Goal: Transaction & Acquisition: Purchase product/service

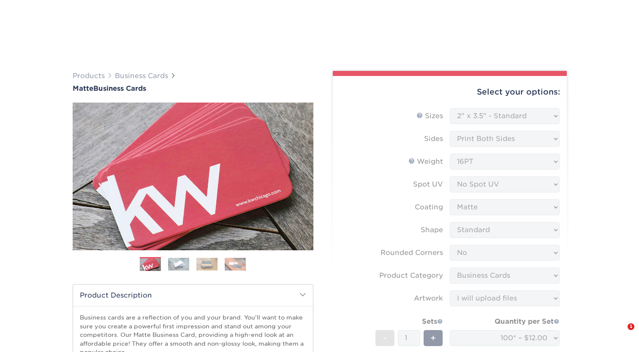
select select "2.00x3.50"
select select "0"
select select "3b5148f1-0588-4f88-a218-97bcfdce65c1"
select select "upload"
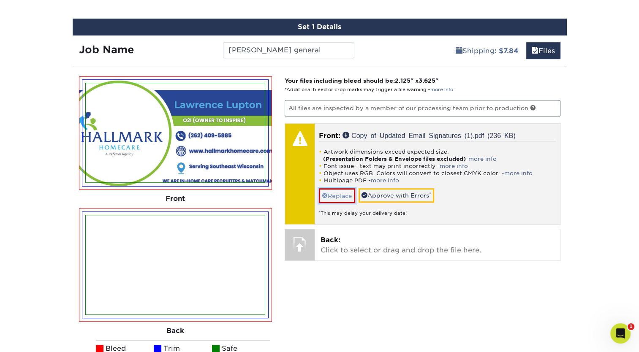
click at [335, 196] on link "Replace" at bounding box center [337, 195] width 36 height 15
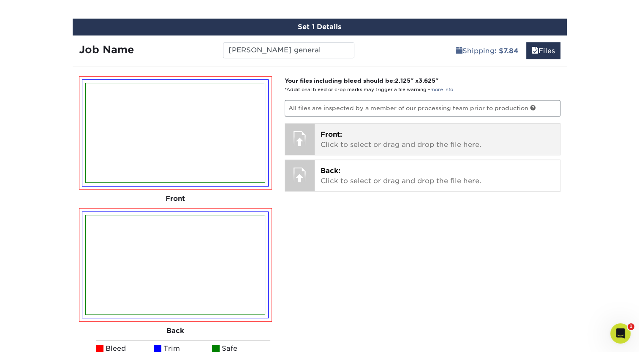
drag, startPoint x: 292, startPoint y: 136, endPoint x: 298, endPoint y: 129, distance: 8.7
click at [298, 129] on div at bounding box center [300, 139] width 30 height 30
click at [409, 144] on p "Front: Click to select or drag and drop the file here." at bounding box center [438, 140] width 234 height 20
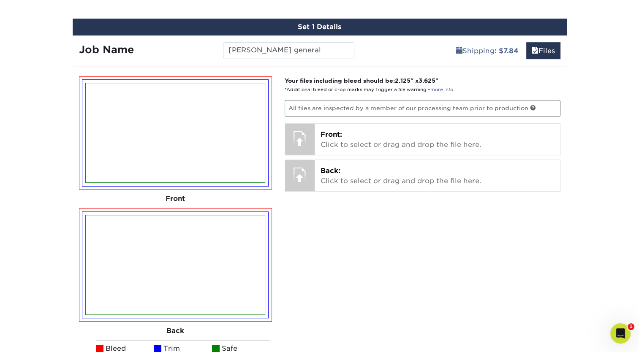
click at [379, 245] on div "Your files including bleed should be: 2.125 " x 3.625 " *Additional bleed or cr…" at bounding box center [422, 246] width 289 height 341
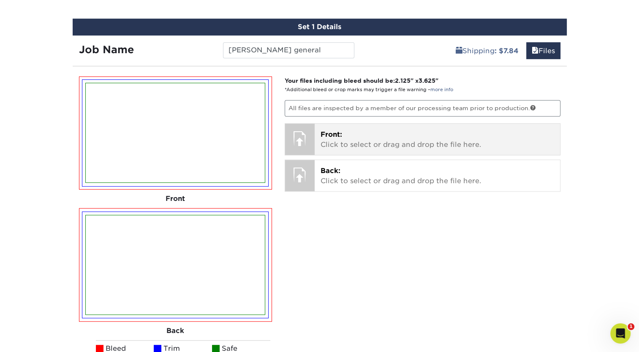
click at [331, 140] on p "Front: Click to select or drag and drop the file here." at bounding box center [438, 140] width 234 height 20
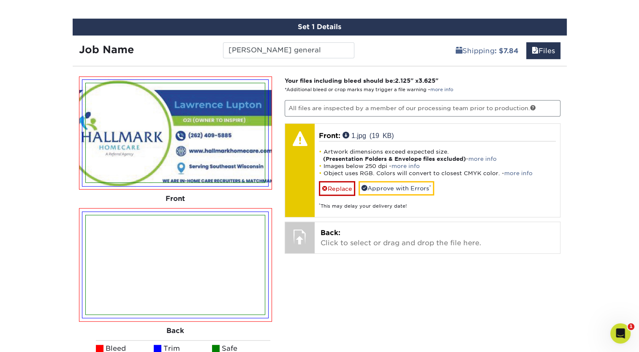
click at [218, 154] on img at bounding box center [175, 132] width 179 height 99
click at [244, 150] on img at bounding box center [175, 132] width 179 height 99
click at [212, 142] on img at bounding box center [175, 132] width 179 height 99
drag, startPoint x: 212, startPoint y: 142, endPoint x: 150, endPoint y: 159, distance: 64.2
click at [150, 159] on img at bounding box center [175, 132] width 179 height 99
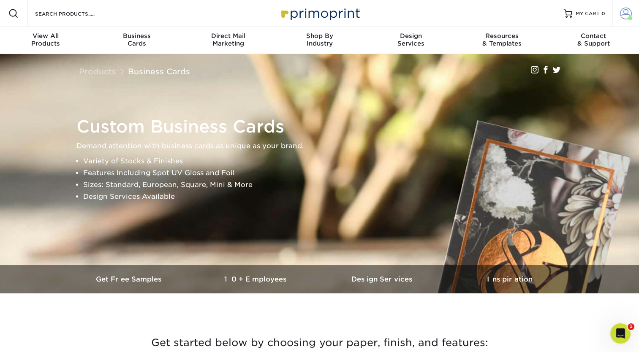
click at [630, 11] on span at bounding box center [626, 14] width 12 height 12
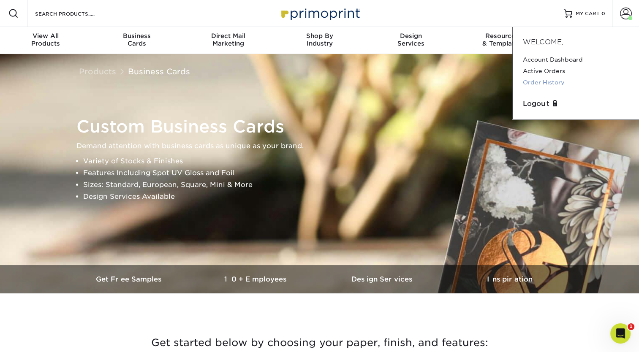
click at [550, 82] on link "Order History" at bounding box center [576, 82] width 106 height 11
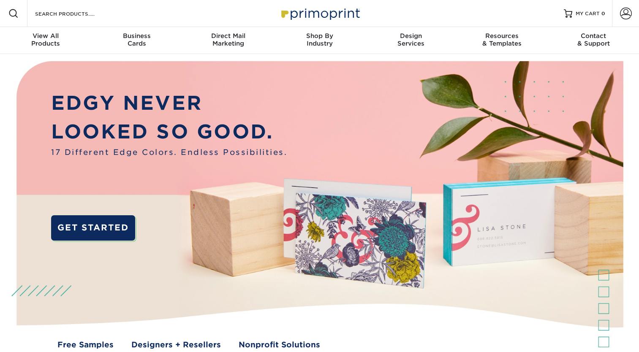
click at [550, 82] on img at bounding box center [319, 212] width 633 height 316
click at [626, 15] on span at bounding box center [626, 14] width 12 height 12
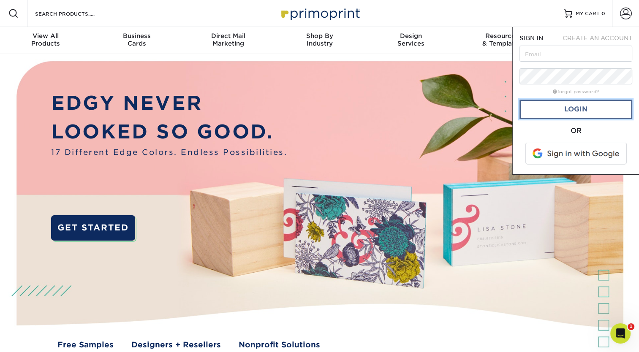
click at [583, 114] on link "Login" at bounding box center [576, 109] width 113 height 19
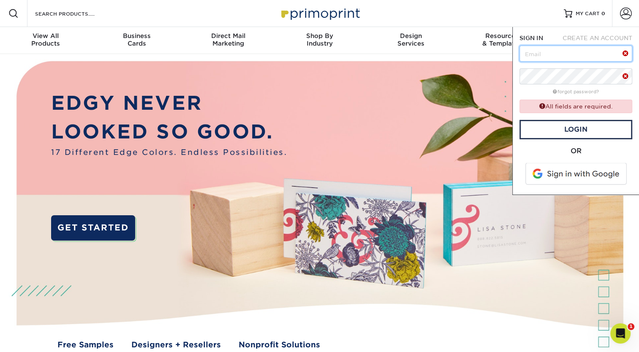
click at [572, 57] on input "text" at bounding box center [576, 54] width 113 height 16
type input "kdarczuk@hallmarkhomecare.com"
click at [577, 171] on span at bounding box center [577, 174] width 108 height 22
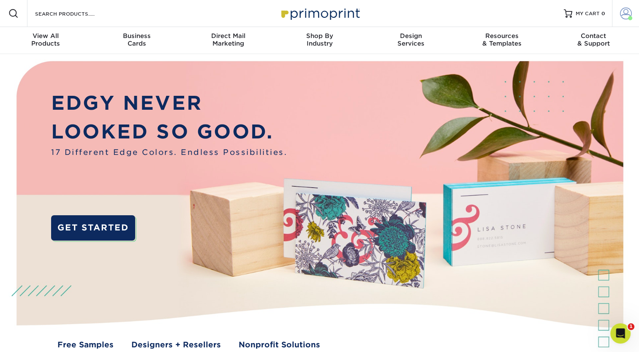
click at [620, 17] on span at bounding box center [626, 14] width 12 height 12
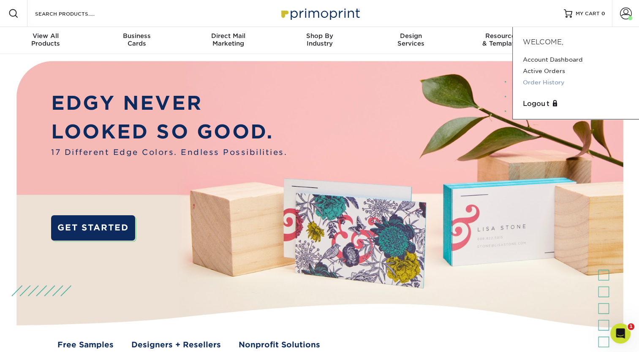
click at [549, 81] on link "Order History" at bounding box center [576, 82] width 106 height 11
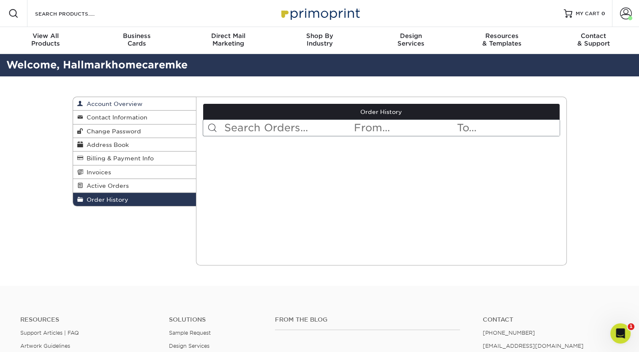
click at [108, 103] on span "Account Overview" at bounding box center [112, 104] width 59 height 7
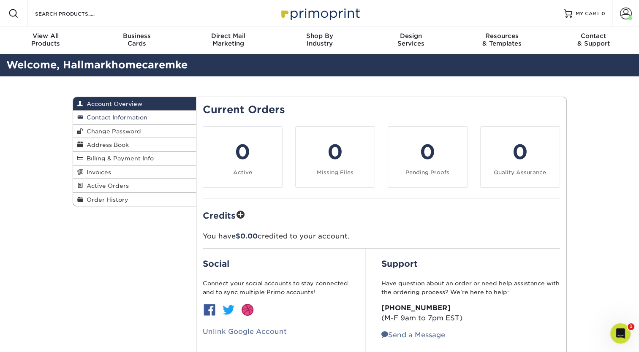
click at [110, 116] on span "Contact Information" at bounding box center [115, 117] width 64 height 7
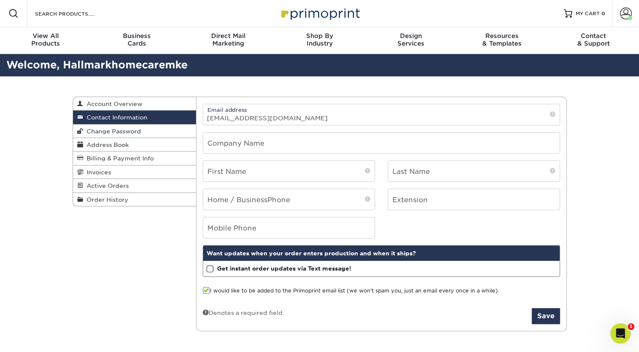
click at [112, 126] on link "Change Password" at bounding box center [134, 132] width 123 height 14
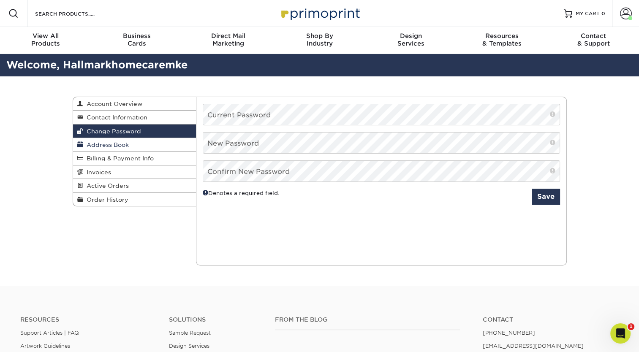
click at [111, 148] on span "Address Book" at bounding box center [106, 145] width 46 height 7
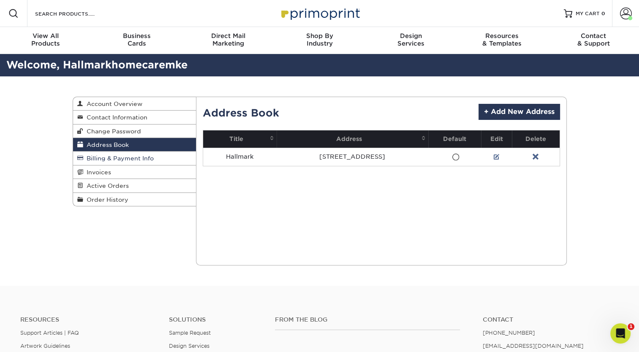
click at [114, 154] on link "Billing & Payment Info" at bounding box center [134, 159] width 123 height 14
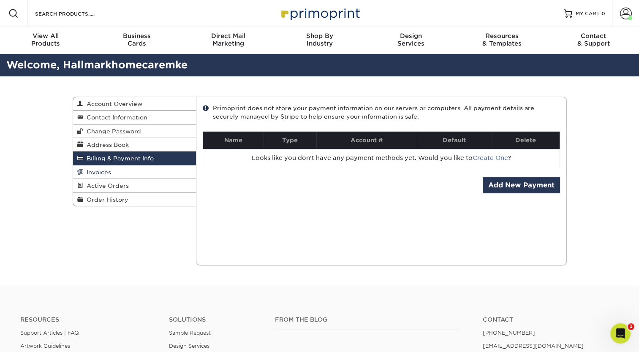
click at [110, 170] on link "Invoices" at bounding box center [134, 173] width 123 height 14
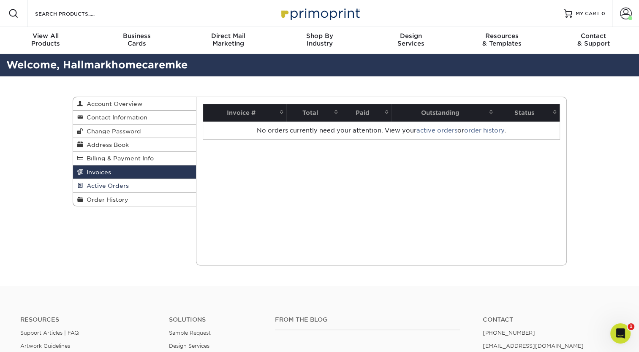
click at [112, 183] on span "Active Orders" at bounding box center [106, 185] width 46 height 7
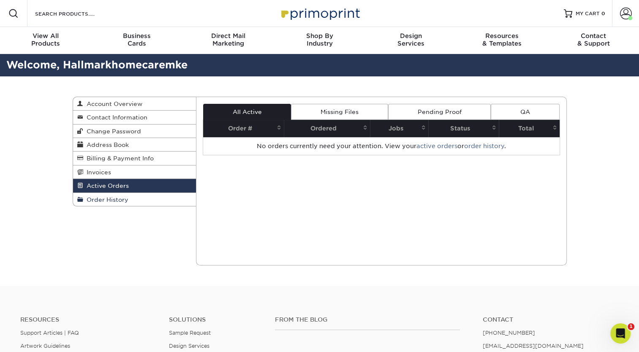
click at [112, 198] on span "Order History" at bounding box center [105, 199] width 45 height 7
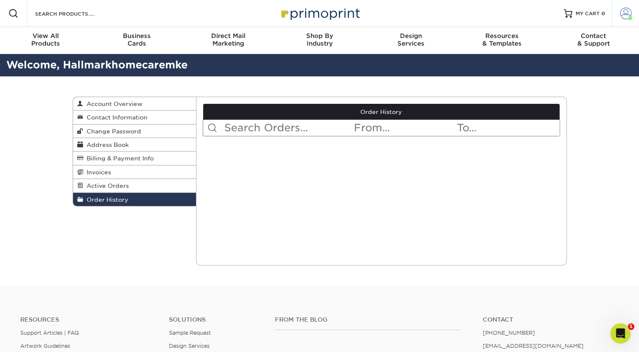
click at [628, 5] on link "Account" at bounding box center [625, 13] width 27 height 27
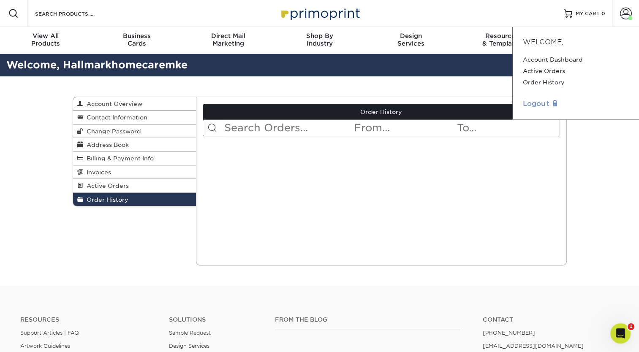
click at [547, 103] on link "Logout" at bounding box center [576, 104] width 106 height 10
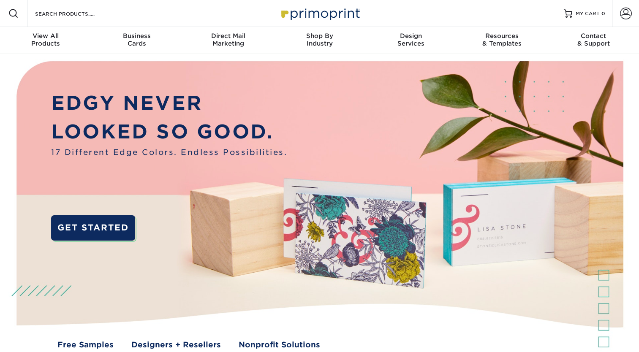
click at [627, 14] on span at bounding box center [626, 14] width 12 height 12
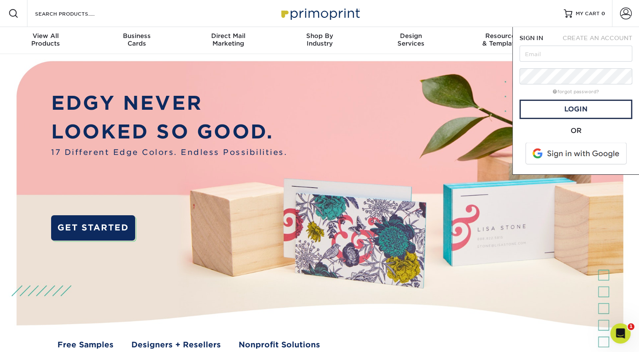
click at [561, 151] on span at bounding box center [577, 154] width 108 height 22
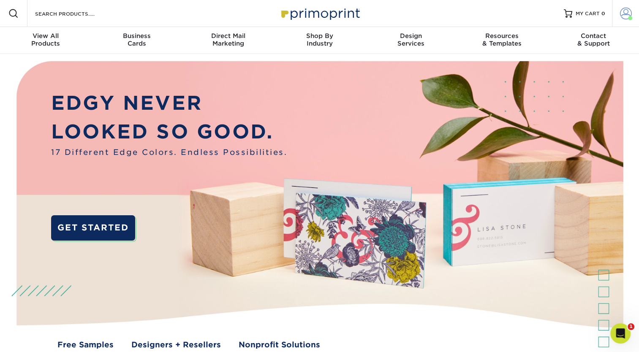
click at [623, 22] on link "Account" at bounding box center [625, 13] width 27 height 27
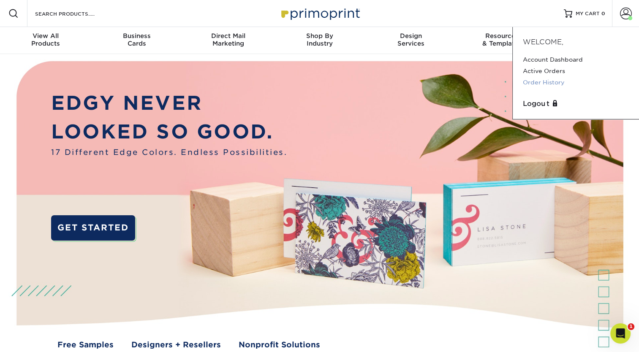
click at [558, 85] on link "Order History" at bounding box center [576, 82] width 106 height 11
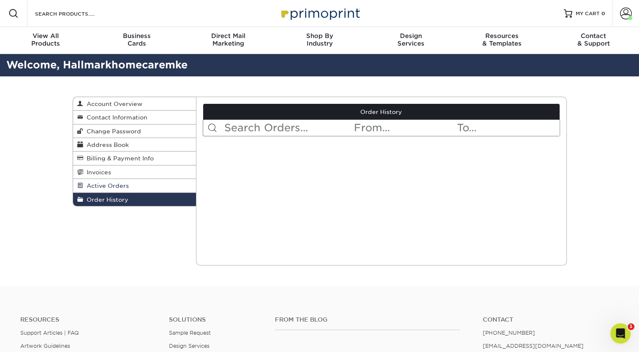
click at [113, 187] on span "Active Orders" at bounding box center [106, 185] width 46 height 7
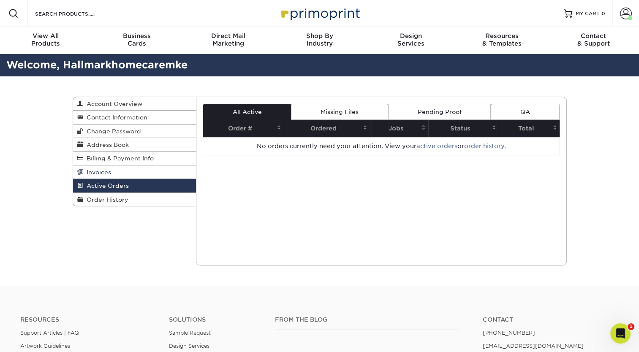
click at [112, 175] on link "Invoices" at bounding box center [134, 173] width 123 height 14
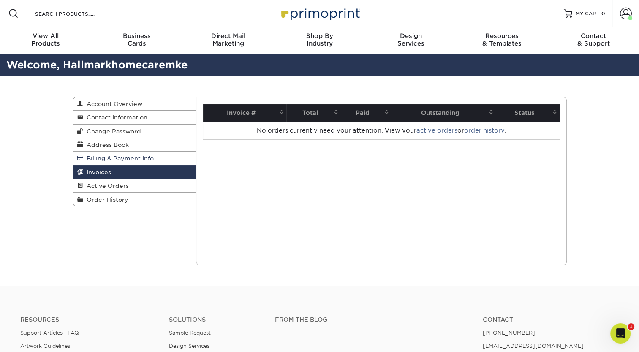
click at [121, 157] on span "Billing & Payment Info" at bounding box center [118, 158] width 71 height 7
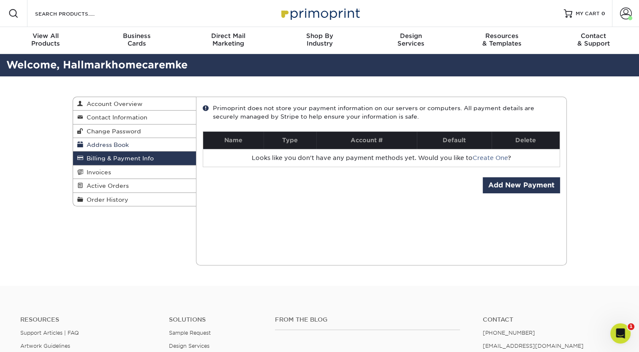
click at [123, 146] on span "Address Book" at bounding box center [106, 145] width 46 height 7
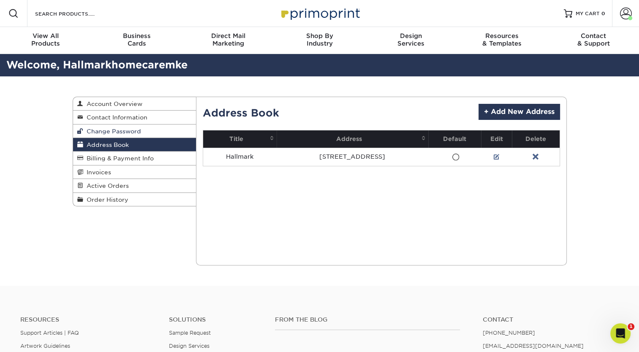
click at [126, 134] on span "Change Password" at bounding box center [112, 131] width 58 height 7
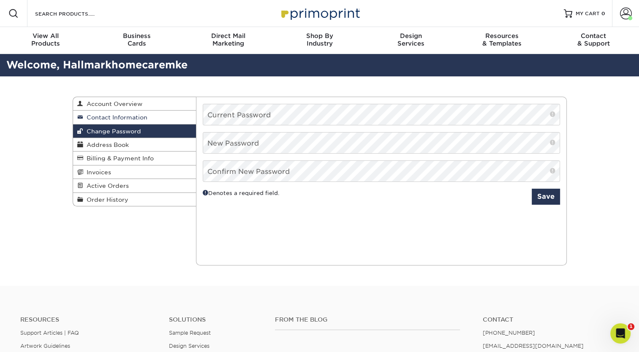
click at [130, 119] on span "Contact Information" at bounding box center [115, 117] width 64 height 7
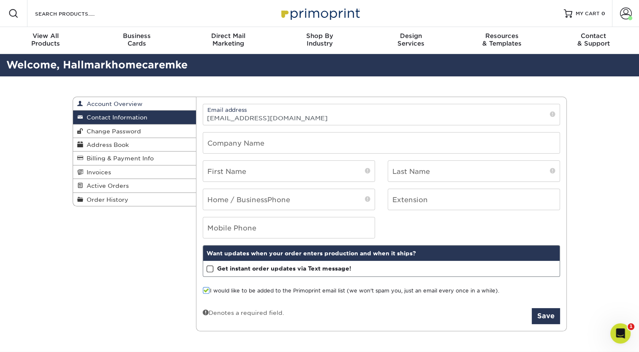
click at [134, 103] on span "Account Overview" at bounding box center [112, 104] width 59 height 7
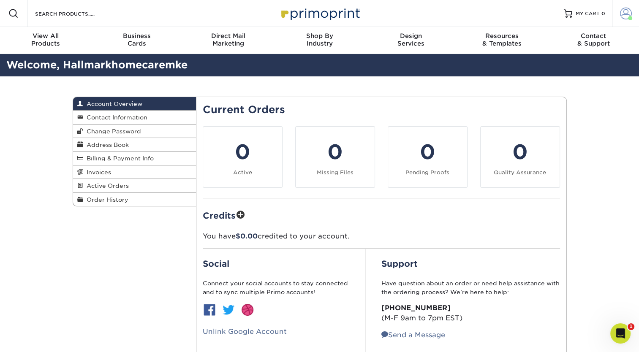
click at [621, 17] on span at bounding box center [626, 14] width 12 height 12
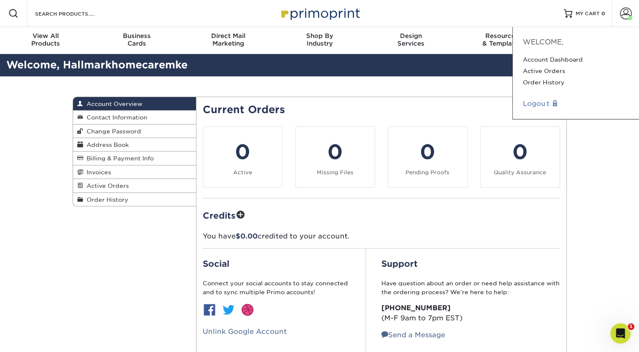
click at [542, 106] on link "Logout" at bounding box center [576, 104] width 106 height 10
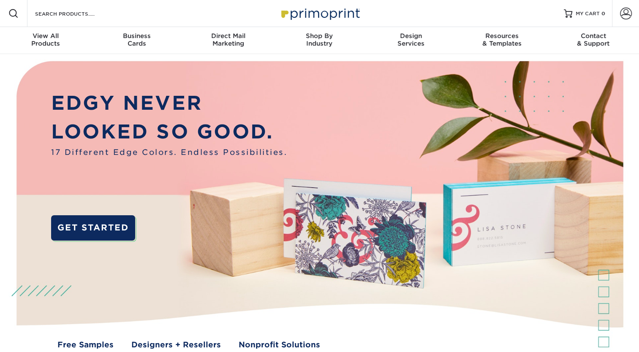
click at [623, 20] on link "Account" at bounding box center [625, 13] width 27 height 27
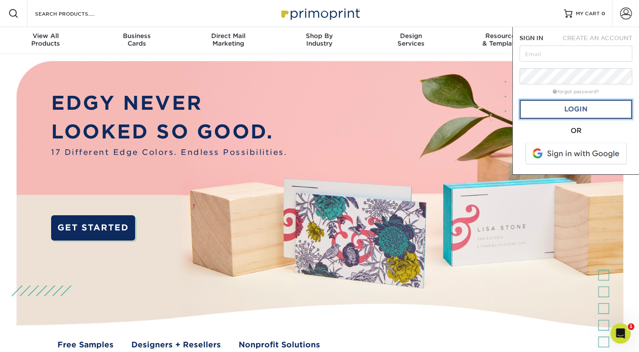
click at [573, 109] on link "Login" at bounding box center [576, 109] width 113 height 19
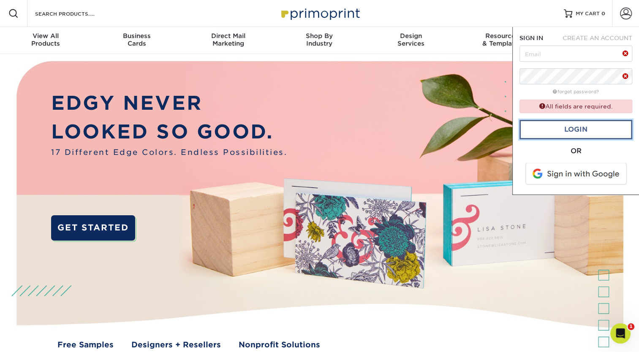
click at [561, 127] on link "Login" at bounding box center [576, 129] width 113 height 19
click at [551, 53] on input "text" at bounding box center [576, 54] width 113 height 16
type input "kdarczuk@hallmarkhomecare.com"
click at [579, 171] on span at bounding box center [577, 174] width 108 height 22
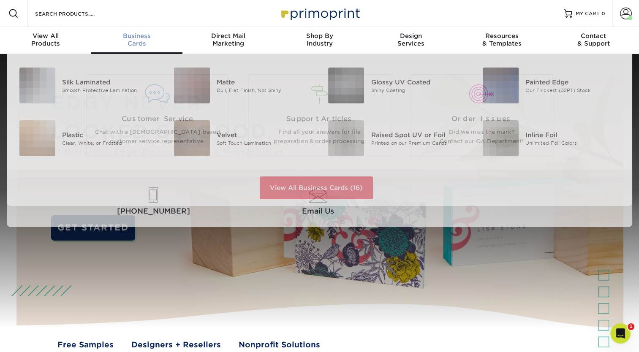
click at [135, 40] on div "Business Cards" at bounding box center [136, 39] width 91 height 15
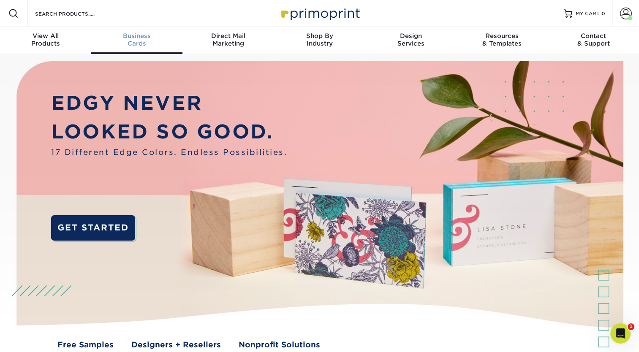
click at [124, 45] on div "Business Cards" at bounding box center [136, 39] width 91 height 15
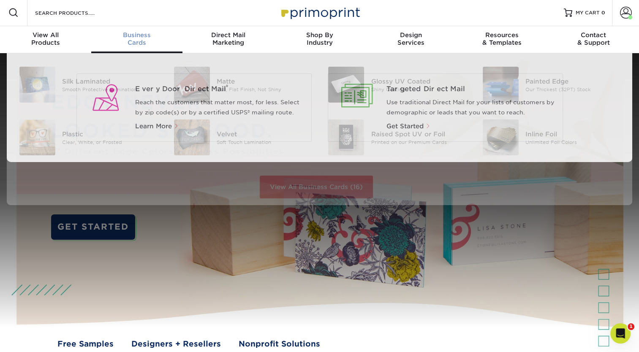
scroll to position [1, 0]
click at [113, 42] on div "Business Cards" at bounding box center [136, 38] width 91 height 15
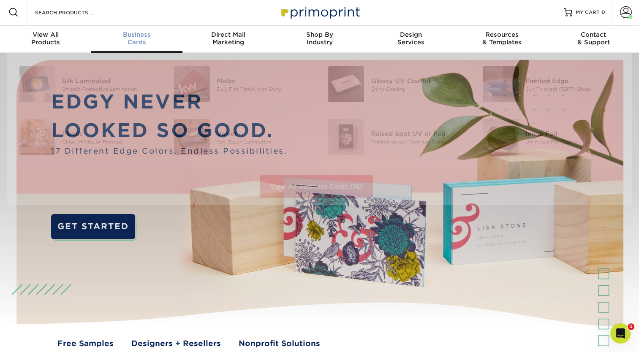
scroll to position [2, 0]
click at [131, 42] on div "Business Cards" at bounding box center [136, 37] width 91 height 15
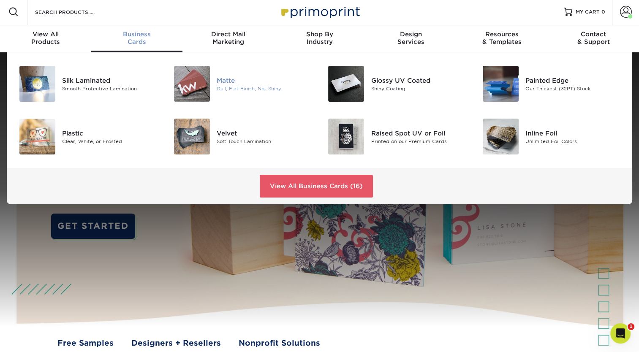
click at [237, 83] on div "Matte" at bounding box center [265, 80] width 97 height 9
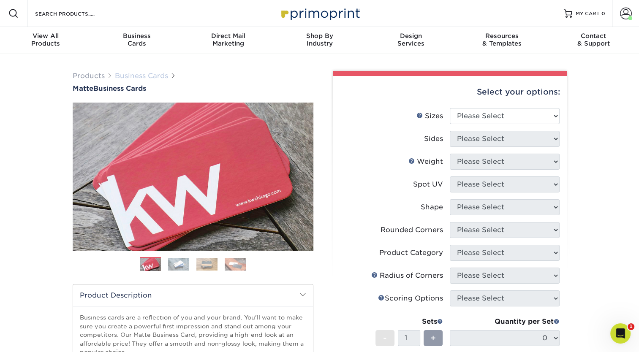
click at [131, 74] on link "Business Cards" at bounding box center [141, 76] width 53 height 8
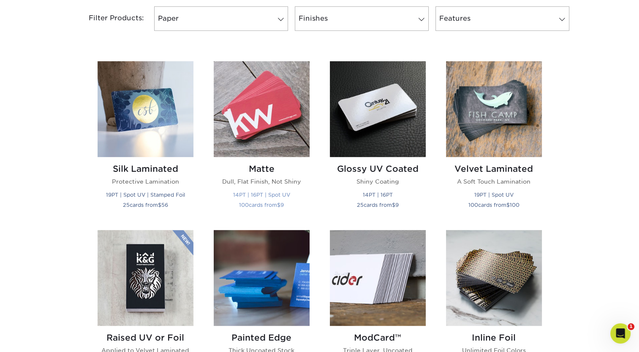
scroll to position [366, 0]
click at [279, 116] on img at bounding box center [262, 109] width 96 height 96
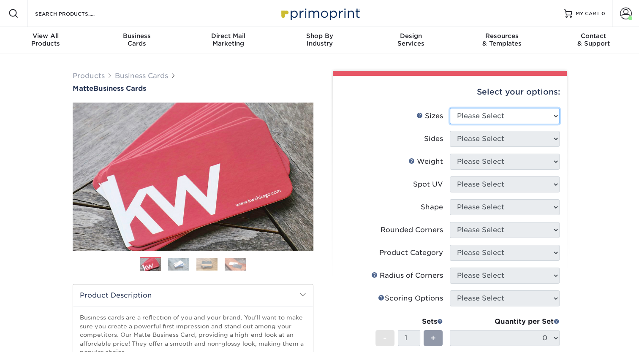
click at [543, 112] on select "Please Select 1.5" x 3.5" - Mini 1.75" x 3.5" - Mini 2" x 2" - Square 2" x 3" -…" at bounding box center [505, 116] width 110 height 16
select select "2.00x3.50"
click at [450, 108] on select "Please Select 1.5" x 3.5" - Mini 1.75" x 3.5" - Mini 2" x 2" - Square 2" x 3" -…" at bounding box center [505, 116] width 110 height 16
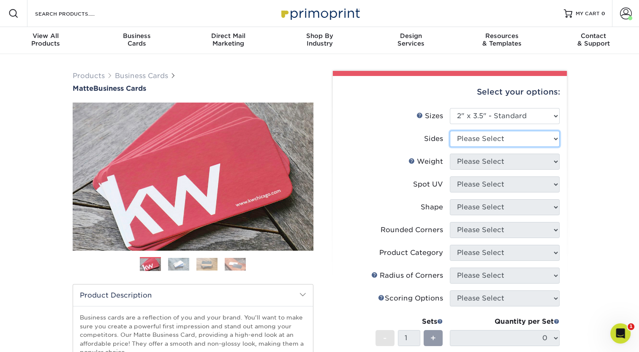
click at [523, 141] on select "Please Select Print Both Sides Print Front Only" at bounding box center [505, 139] width 110 height 16
select select "13abbda7-1d64-4f25-8bb2-c179b224825d"
click at [450, 131] on select "Please Select Print Both Sides Print Front Only" at bounding box center [505, 139] width 110 height 16
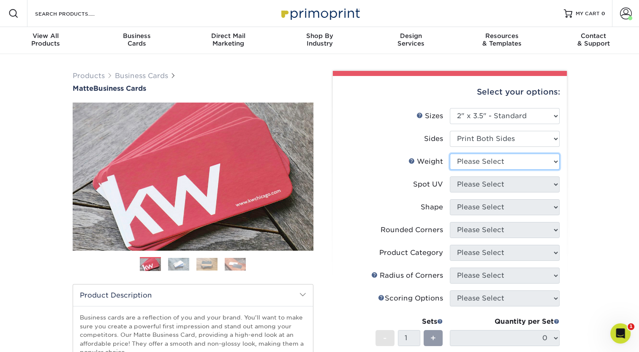
click at [491, 164] on select "Please Select 16PT 14PT" at bounding box center [505, 162] width 110 height 16
select select "16PT"
click at [450, 154] on select "Please Select 16PT 14PT" at bounding box center [505, 162] width 110 height 16
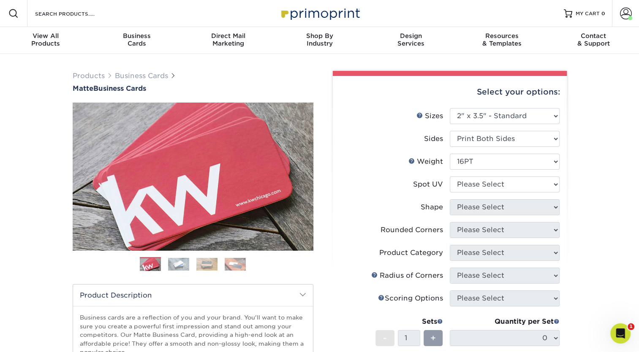
click at [597, 171] on div "Products Business Cards Matte Business Cards Previous Next 100 $ 9" at bounding box center [319, 287] width 639 height 466
click at [540, 186] on select "Please Select No Spot UV Front and Back (Both Sides) Front Only Back Only" at bounding box center [505, 185] width 110 height 16
select select "0"
click at [450, 177] on select "Please Select No Spot UV Front and Back (Both Sides) Front Only Back Only" at bounding box center [505, 185] width 110 height 16
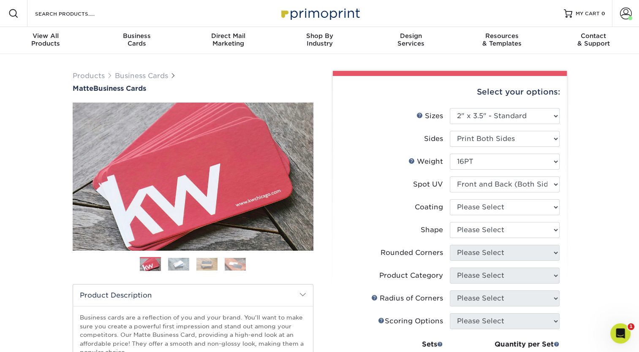
click at [568, 212] on div "Select your options: Sizes Help Sizes Please Select 1.5" x 3.5" - Mini -" at bounding box center [446, 295] width 253 height 448
click at [537, 212] on select at bounding box center [505, 207] width 110 height 16
select select "121bb7b5-3b4d-429f-bd8d-bbf80e953313"
click at [450, 199] on select at bounding box center [505, 207] width 110 height 16
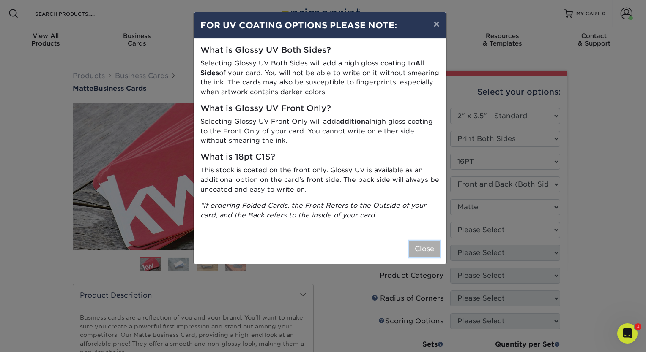
click at [426, 248] on button "Close" at bounding box center [424, 249] width 30 height 16
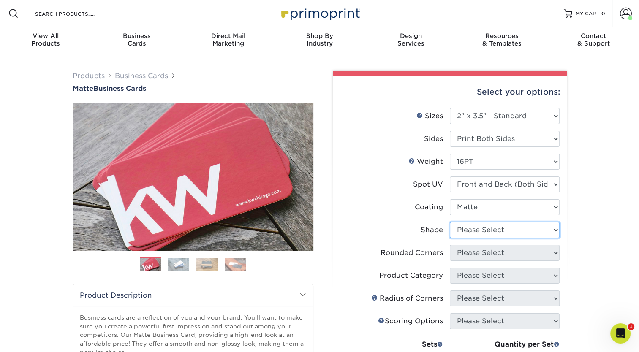
click at [553, 226] on select "Please Select Standard" at bounding box center [505, 230] width 110 height 16
select select "standard"
click at [450, 222] on select "Please Select Standard" at bounding box center [505, 230] width 110 height 16
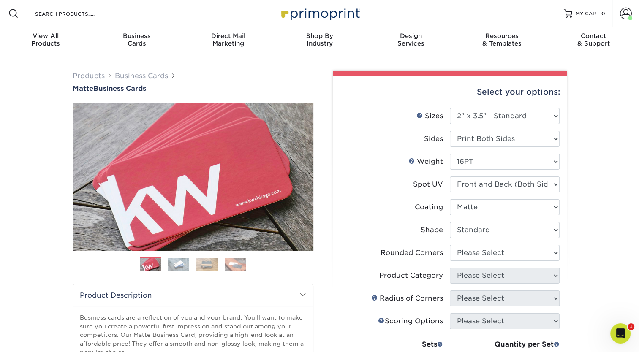
click at [586, 228] on div "Products Business Cards Matte Business Cards Previous Next 100 $ 9" at bounding box center [319, 298] width 639 height 489
click at [528, 252] on select "Please Select Yes - Round 2 Corners Yes - Round 4 Corners No" at bounding box center [505, 253] width 110 height 16
select select "0"
click at [450, 245] on select "Please Select Yes - Round 2 Corners Yes - Round 4 Corners No" at bounding box center [505, 253] width 110 height 16
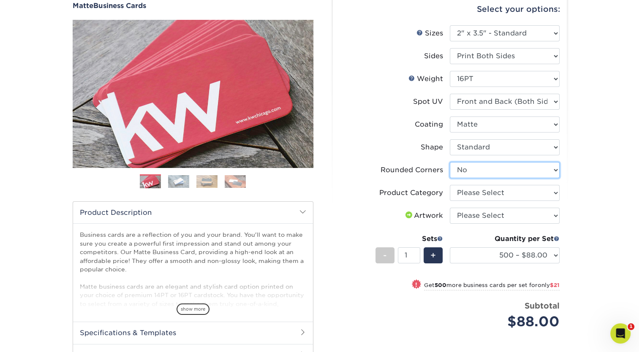
scroll to position [88, 0]
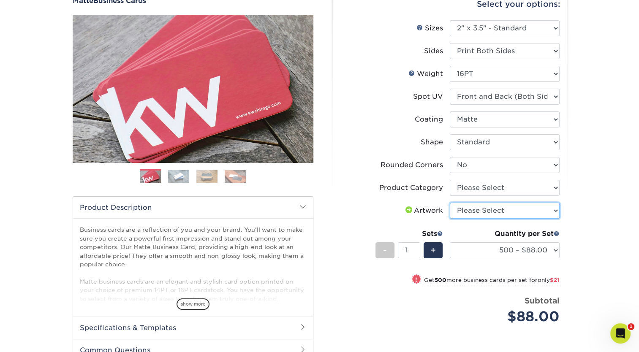
click at [553, 214] on select "Please Select I will upload files I need a design - $100" at bounding box center [505, 211] width 110 height 16
select select "upload"
click at [450, 203] on select "Please Select I will upload files I need a design - $100" at bounding box center [505, 211] width 110 height 16
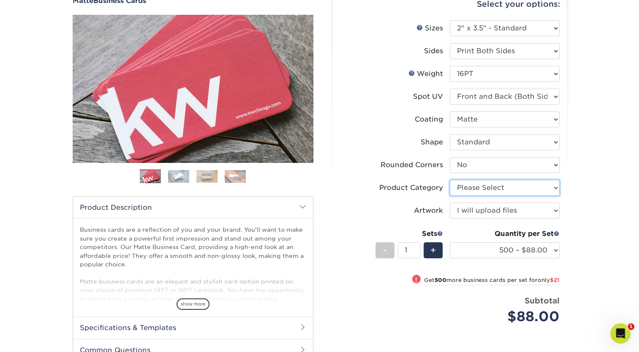
click at [534, 182] on select "Please Select Business Cards" at bounding box center [505, 188] width 110 height 16
select select "3b5148f1-0588-4f88-a218-97bcfdce65c1"
click at [450, 180] on select "Please Select Business Cards" at bounding box center [505, 188] width 110 height 16
click at [579, 190] on div "Products Business Cards Matte Business Cards Previous Next 100 $ 9" at bounding box center [319, 209] width 639 height 486
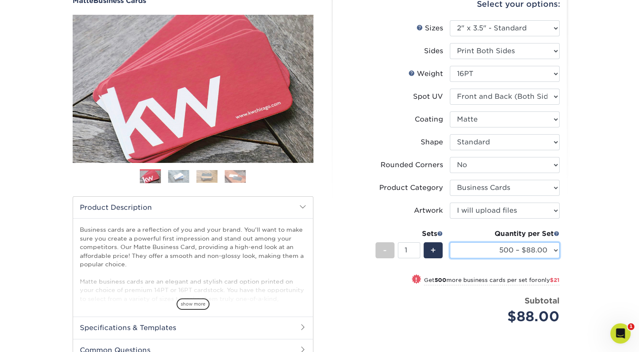
click at [554, 258] on select "500 – $88.00 1000 – $109.00 2500 – $205.00 5000 – $279.00 10000 – $612.00 15000…" at bounding box center [505, 250] width 110 height 16
click at [612, 221] on div "Products Business Cards Matte Business Cards Previous Next 100 $ 9" at bounding box center [319, 209] width 639 height 486
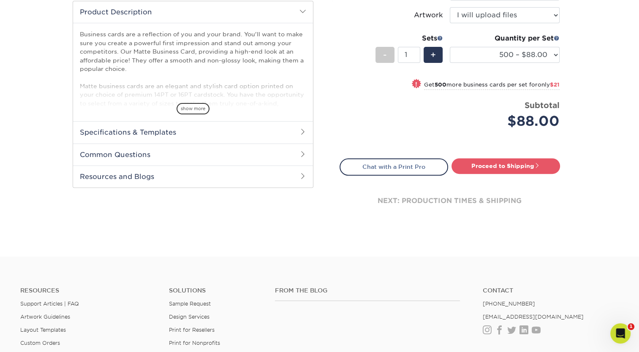
scroll to position [301, 0]
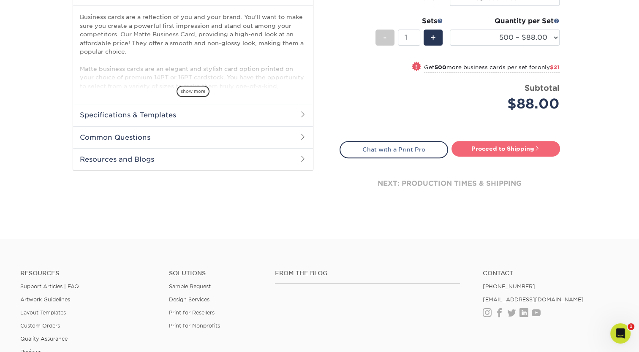
click at [501, 147] on link "Proceed to Shipping" at bounding box center [506, 148] width 109 height 15
type input "Set 1"
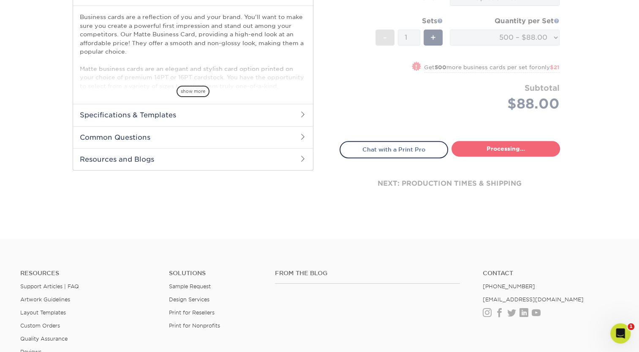
select select "84b0d15f-6b65-4aa4-bc5a-4a65d7730aad"
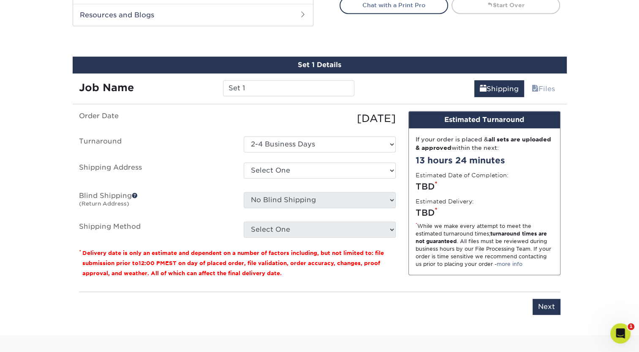
scroll to position [464, 0]
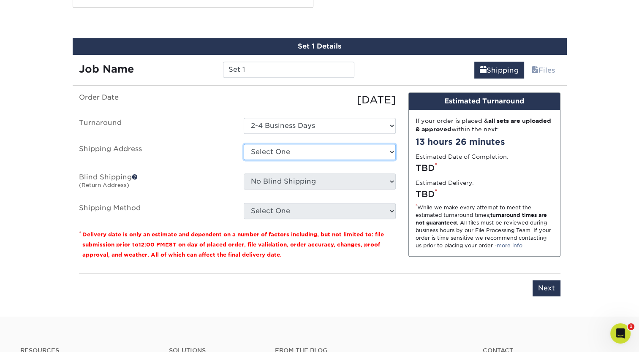
click at [358, 154] on select "Select One Hallmark + Add New Address" at bounding box center [320, 152] width 152 height 16
select select "286515"
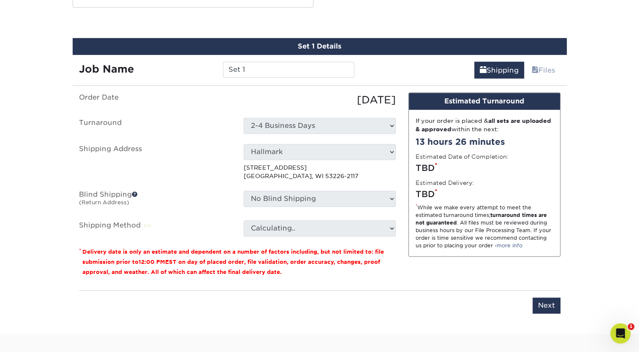
click at [202, 161] on label "Shipping Address" at bounding box center [155, 162] width 165 height 37
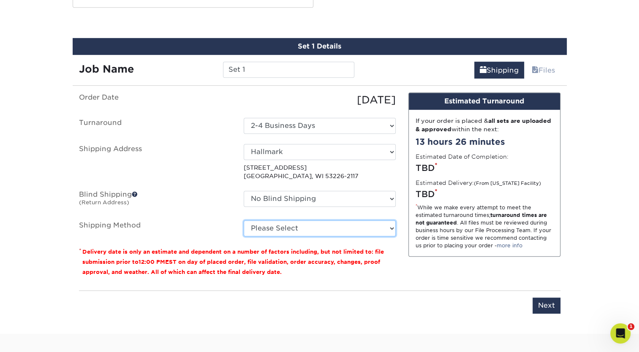
click at [364, 227] on select "Please Select Ground Shipping (+$8.96) 3 Day Shipping Service (+$20.22) 2 Day A…" at bounding box center [320, 229] width 152 height 16
select select "03"
click at [244, 221] on select "Please Select Ground Shipping (+$8.96) 3 Day Shipping Service (+$20.22) 2 Day A…" at bounding box center [320, 229] width 152 height 16
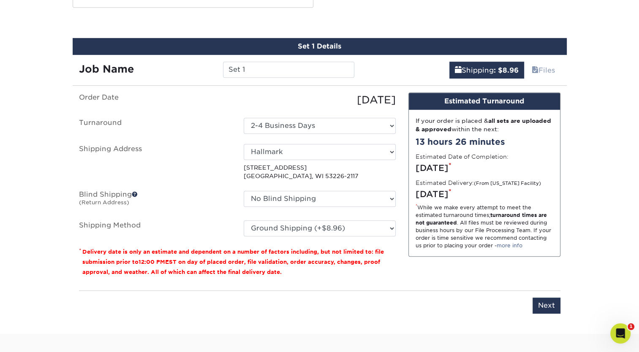
click at [216, 214] on ul "Order Date 09/30/2025 Turnaround Select One 2-4 Business Days Shipping Address …" at bounding box center [237, 165] width 317 height 144
click at [320, 198] on select "No Blind Shipping Hallmark + Add New Address" at bounding box center [320, 199] width 152 height 16
click at [192, 178] on label "Shipping Address" at bounding box center [155, 162] width 165 height 37
click at [264, 203] on select "No Blind Shipping Hallmark + Add New Address" at bounding box center [320, 199] width 152 height 16
select select "286515"
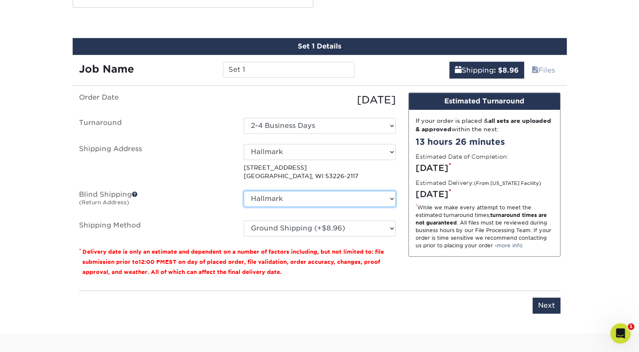
click at [244, 191] on select "No Blind Shipping Hallmark + Add New Address" at bounding box center [320, 199] width 152 height 16
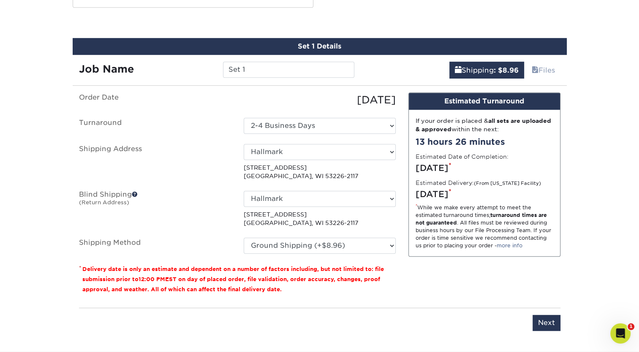
click at [210, 215] on label "Blind Shipping (Return Address)" at bounding box center [155, 209] width 165 height 37
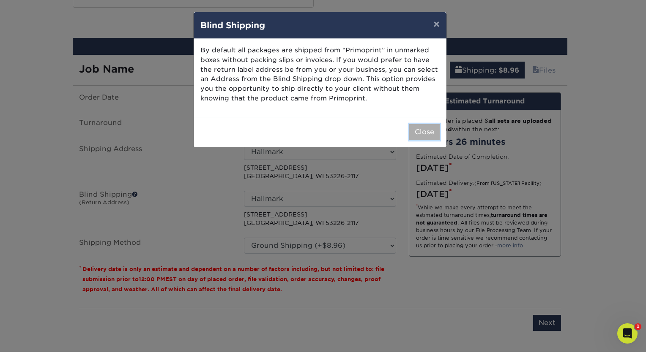
click at [436, 132] on button "Close" at bounding box center [424, 132] width 30 height 16
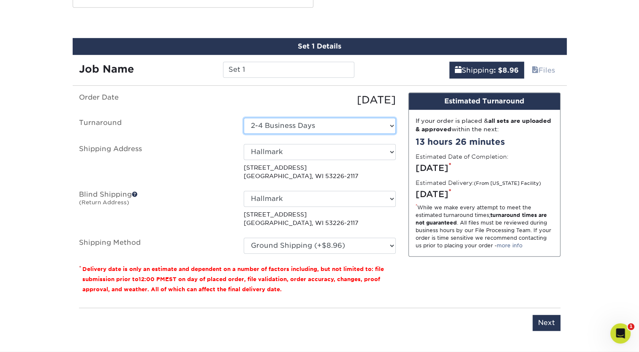
click at [383, 119] on select "Select One 2-4 Business Days" at bounding box center [320, 126] width 152 height 16
click at [401, 129] on div "Select One 2-4 Business Days" at bounding box center [319, 126] width 165 height 16
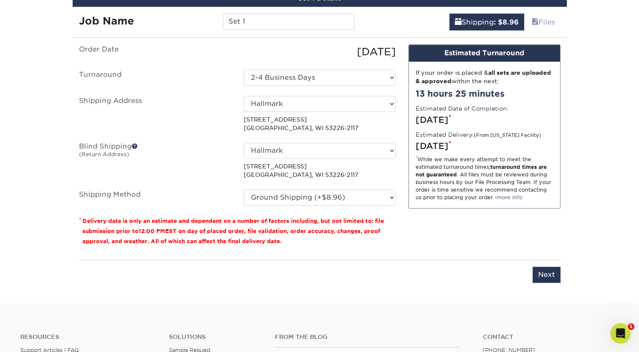
scroll to position [515, 0]
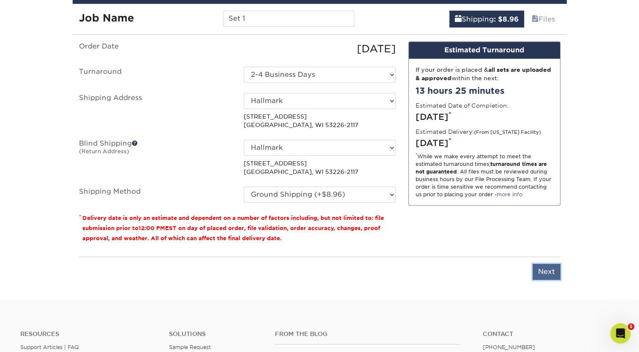
click at [550, 276] on input "Next" at bounding box center [547, 272] width 28 height 16
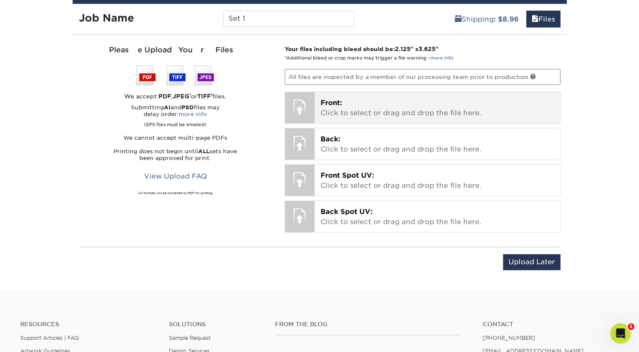
click at [392, 99] on p "Front: Click to select or drag and drop the file here." at bounding box center [438, 108] width 234 height 20
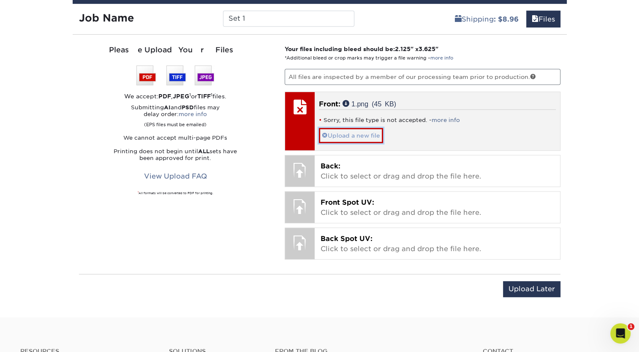
click at [345, 138] on link "Upload a new file" at bounding box center [351, 135] width 64 height 15
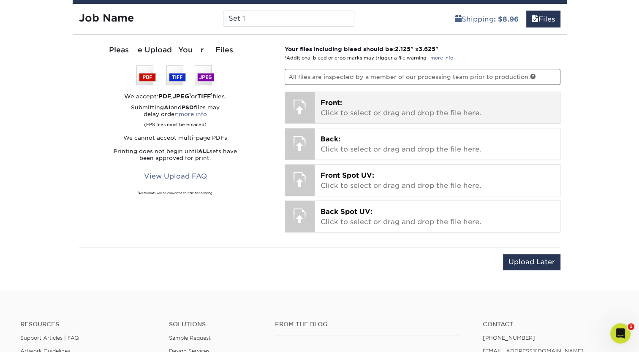
click at [354, 112] on p "Front: Click to select or drag and drop the file here." at bounding box center [438, 108] width 234 height 20
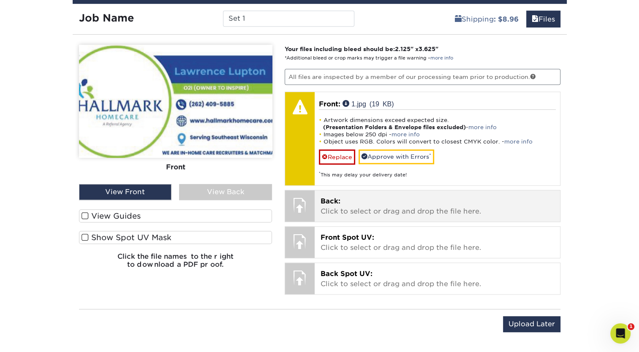
click at [372, 200] on p "Back: Click to select or drag and drop the file here." at bounding box center [438, 206] width 234 height 20
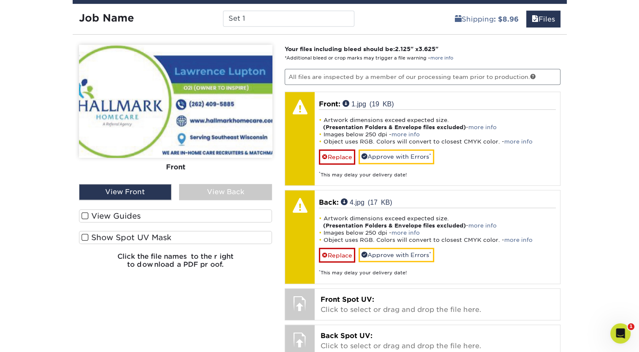
click at [229, 193] on div "View Back" at bounding box center [225, 192] width 93 height 16
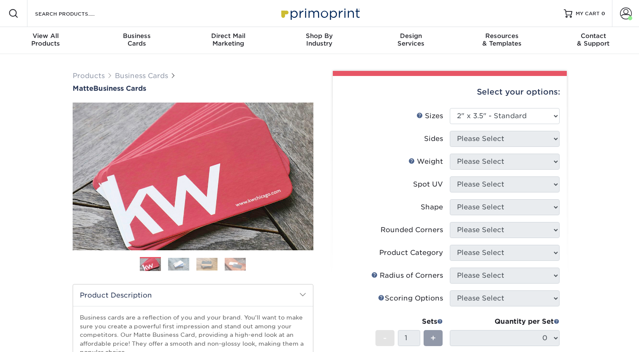
select select "2.00x3.50"
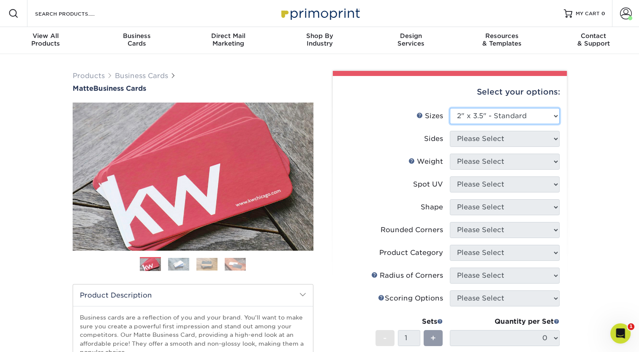
click at [549, 109] on select "Please Select 1.5" x 3.5" - Mini 1.75" x 3.5" - Mini 2" x 2" - Square 2" x 3" -…" at bounding box center [505, 116] width 110 height 16
click at [450, 108] on select "Please Select 1.5" x 3.5" - Mini 1.75" x 3.5" - Mini 2" x 2" - Square 2" x 3" -…" at bounding box center [505, 116] width 110 height 16
click at [547, 130] on li "Sizes Help Sizes Please Select 1.5" x 3.5" - Mini 1.75" x 3.5" - Mini 2" x 2" -…" at bounding box center [450, 119] width 220 height 23
click at [482, 119] on select "Please Select 1.5" x 3.5" - Mini 1.75" x 3.5" - Mini 2" x 2" - Square 2" x 3" -…" at bounding box center [505, 116] width 110 height 16
select select "2.00x3.50"
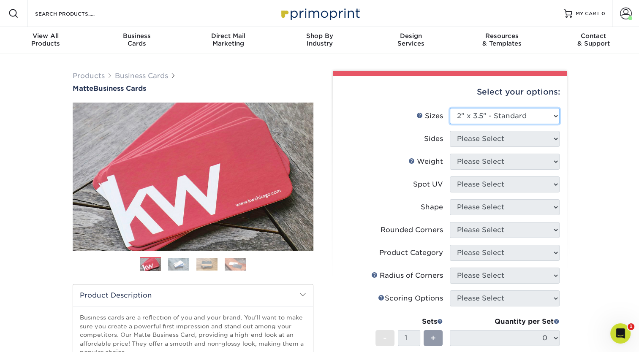
click at [450, 108] on select "Please Select 1.5" x 3.5" - Mini 1.75" x 3.5" - Mini 2" x 2" - Square 2" x 3" -…" at bounding box center [505, 116] width 110 height 16
click at [487, 137] on select "Please Select Print Both Sides Print Front Only" at bounding box center [505, 139] width 110 height 16
select select "13abbda7-1d64-4f25-8bb2-c179b224825d"
click at [450, 131] on select "Please Select Print Both Sides Print Front Only" at bounding box center [505, 139] width 110 height 16
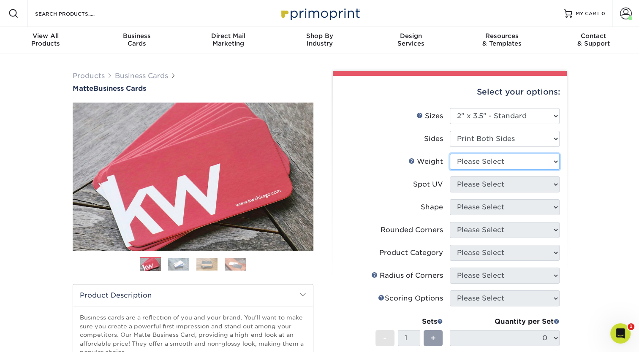
click at [483, 159] on select "Please Select 16PT 14PT" at bounding box center [505, 162] width 110 height 16
select select "16PT"
click at [450, 154] on select "Please Select 16PT 14PT" at bounding box center [505, 162] width 110 height 16
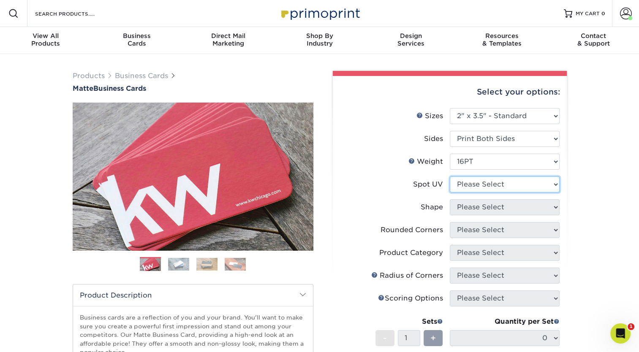
click at [473, 182] on select "Please Select No Spot UV Front and Back (Both Sides) Front Only Back Only" at bounding box center [505, 185] width 110 height 16
click at [450, 177] on select "Please Select No Spot UV Front and Back (Both Sides) Front Only Back Only" at bounding box center [505, 185] width 110 height 16
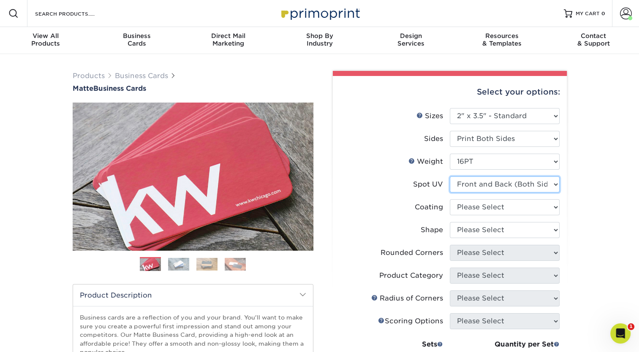
click at [479, 189] on select "Please Select No Spot UV Front and Back (Both Sides) Front Only Back Only" at bounding box center [505, 185] width 110 height 16
select select "3"
click at [450, 177] on select "Please Select No Spot UV Front and Back (Both Sides) Front Only Back Only" at bounding box center [505, 185] width 110 height 16
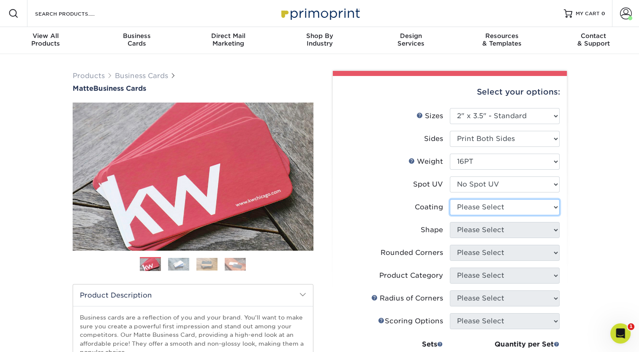
click at [485, 208] on select at bounding box center [505, 207] width 110 height 16
click at [475, 243] on li "Shape Please Select Standard Oval" at bounding box center [450, 233] width 220 height 23
click at [486, 205] on select at bounding box center [505, 207] width 110 height 16
select select "121bb7b5-3b4d-429f-bd8d-bbf80e953313"
click at [450, 199] on select at bounding box center [505, 207] width 110 height 16
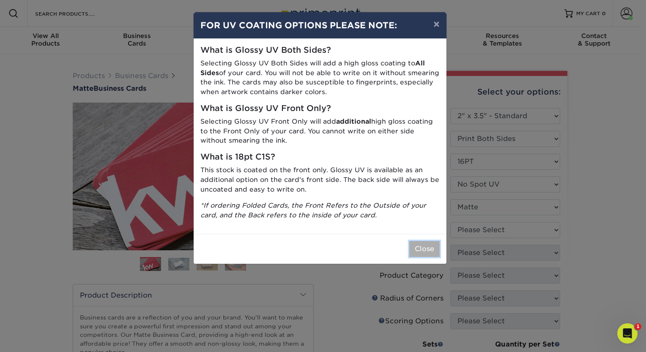
click at [419, 243] on button "Close" at bounding box center [424, 249] width 30 height 16
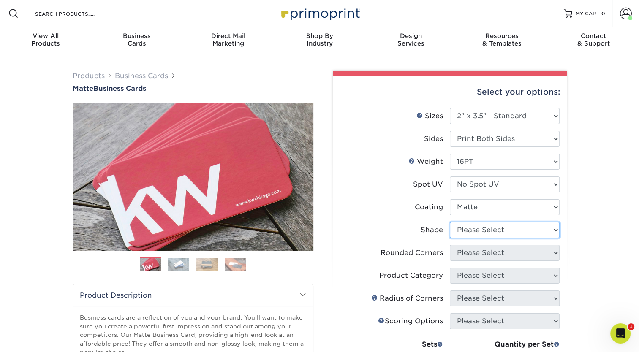
click at [479, 229] on select "Please Select Standard Oval" at bounding box center [505, 230] width 110 height 16
select select "standard"
click at [450, 222] on select "Please Select Standard Oval" at bounding box center [505, 230] width 110 height 16
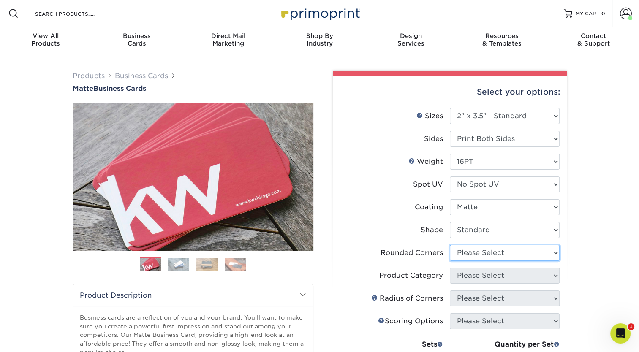
click at [482, 251] on select "Please Select Yes - Round 2 Corners Yes - Round 4 Corners No" at bounding box center [505, 253] width 110 height 16
select select "0"
click at [450, 245] on select "Please Select Yes - Round 2 Corners Yes - Round 4 Corners No" at bounding box center [505, 253] width 110 height 16
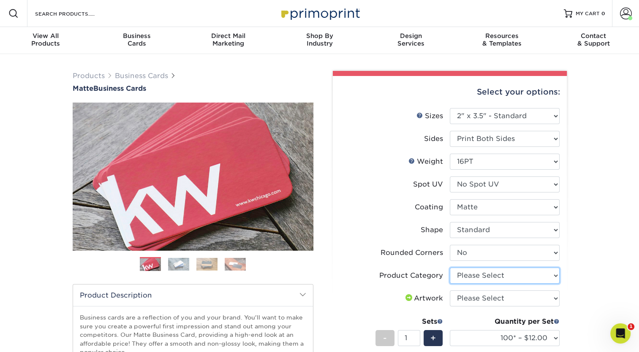
click at [552, 278] on select "Please Select Business Cards" at bounding box center [505, 276] width 110 height 16
select select "3b5148f1-0588-4f88-a218-97bcfdce65c1"
click at [450, 268] on select "Please Select Business Cards" at bounding box center [505, 276] width 110 height 16
click at [518, 299] on select "Please Select I will upload files I need a design - $100" at bounding box center [505, 299] width 110 height 16
select select "upload"
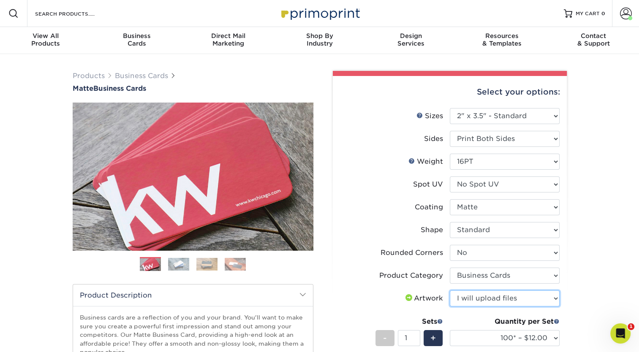
click at [450, 291] on select "Please Select I will upload files I need a design - $100" at bounding box center [505, 299] width 110 height 16
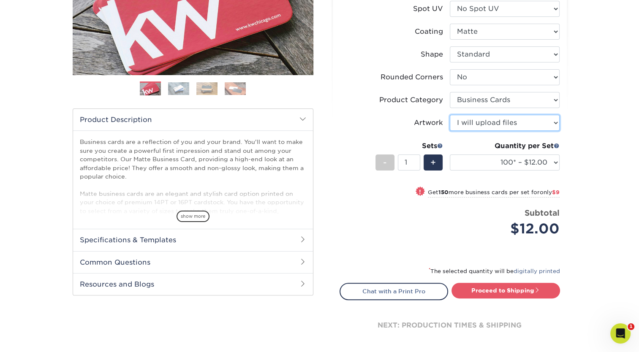
scroll to position [177, 0]
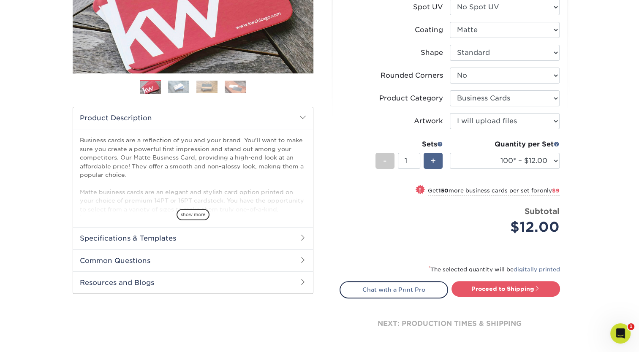
click at [436, 158] on div "+" at bounding box center [433, 161] width 19 height 16
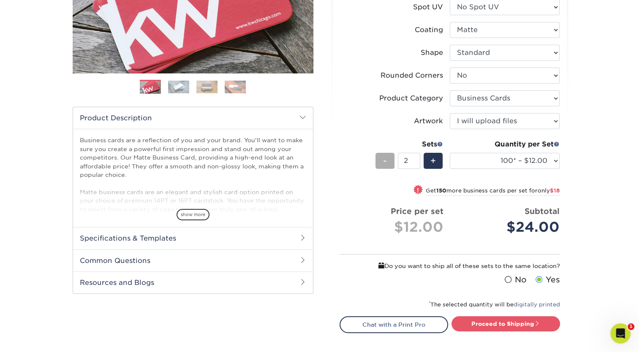
click at [379, 165] on div "-" at bounding box center [385, 161] width 19 height 16
type input "1"
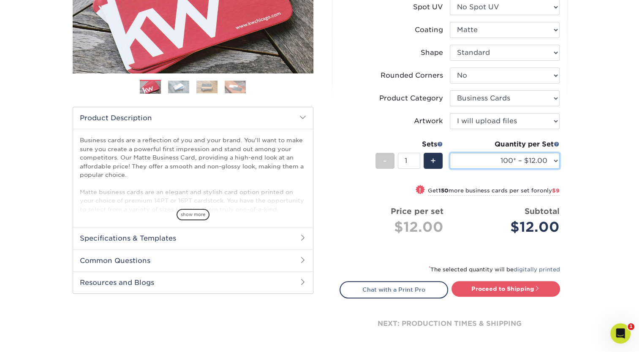
click at [552, 153] on select "100* – $12.00 250* – $21.00 500 – $42.00 1000 – $53.00 2500 – $95.00 5000 – $18…" at bounding box center [505, 161] width 110 height 16
select select "250* – $21.00"
click at [450, 153] on select "100* – $12.00 250* – $21.00 500 – $42.00 1000 – $53.00 2500 – $95.00 5000 – $18…" at bounding box center [505, 161] width 110 height 16
click at [591, 187] on div "Products Business Cards Matte Business Cards Previous Next 100 $ 9" at bounding box center [319, 128] width 639 height 503
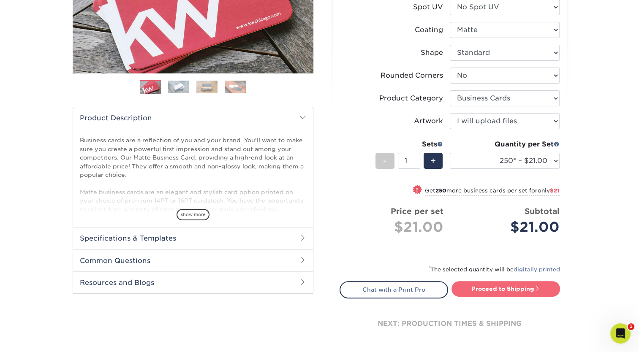
click at [510, 289] on link "Proceed to Shipping" at bounding box center [506, 288] width 109 height 15
type input "Set 1"
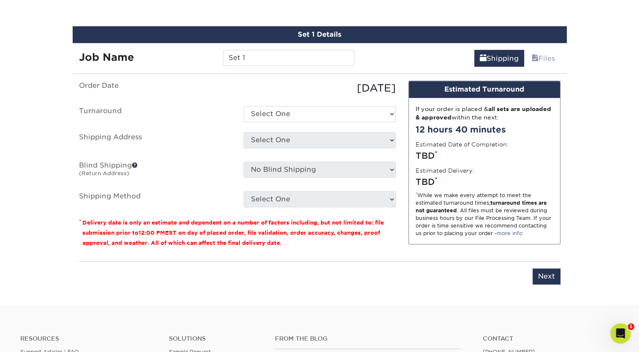
scroll to position [481, 0]
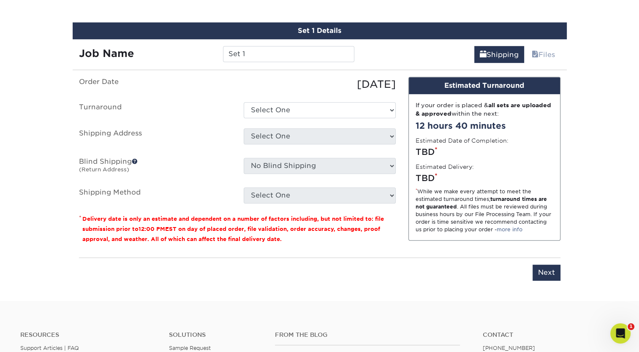
click at [302, 96] on ul "Order Date [DATE] [GEOGRAPHIC_DATA] Select One 2-4 Business Days 2 Day Next Bus…" at bounding box center [237, 140] width 317 height 127
click at [297, 110] on select "Select One 2-4 Business Days 2 Day Next Business Day" at bounding box center [320, 110] width 152 height 16
select select "23721297-b68b-4846-ba83-3171e6bd9d78"
click at [244, 102] on select "Select One 2-4 Business Days 2 Day Next Business Day" at bounding box center [320, 110] width 152 height 16
click at [282, 138] on select "Select One Hallmark + Add New Address" at bounding box center [320, 136] width 152 height 16
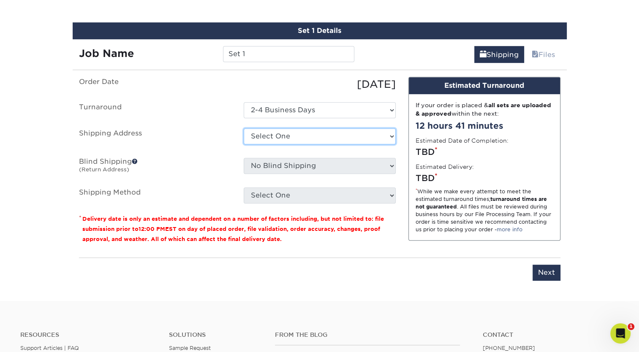
select select "286515"
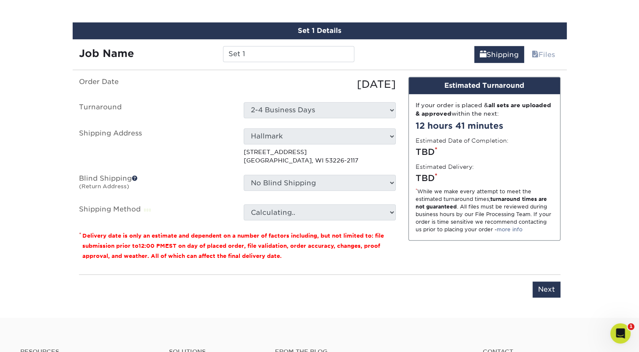
click at [278, 157] on p "[STREET_ADDRESS]" at bounding box center [320, 156] width 152 height 17
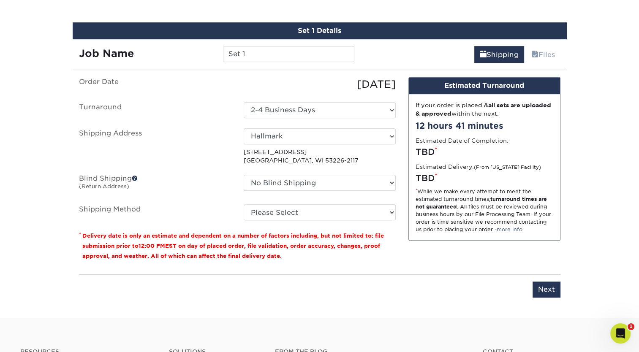
click at [367, 202] on ul "Order Date [DATE] [GEOGRAPHIC_DATA] Select One 2-4 Business Days 2 Day Next Bus…" at bounding box center [237, 149] width 317 height 144
click at [362, 214] on select "Please Select Ground Shipping (+$7.84) 3 Day Shipping Service (+$20.06) 2 Day A…" at bounding box center [320, 212] width 152 height 16
select select "03"
click at [244, 204] on select "Please Select Ground Shipping (+$7.84) 3 Day Shipping Service (+$20.06) 2 Day A…" at bounding box center [320, 212] width 152 height 16
click at [547, 289] on input "Next" at bounding box center [547, 290] width 28 height 16
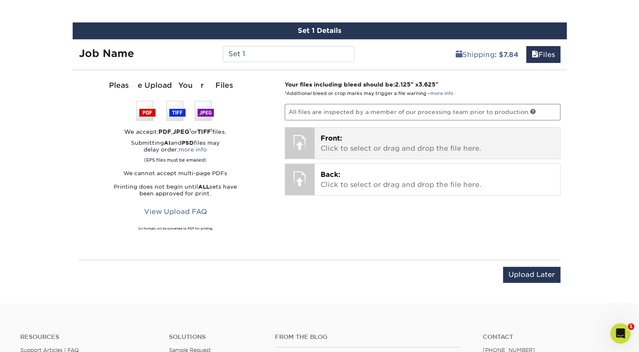
click at [385, 146] on p "Front: Click to select or drag and drop the file here." at bounding box center [438, 143] width 234 height 20
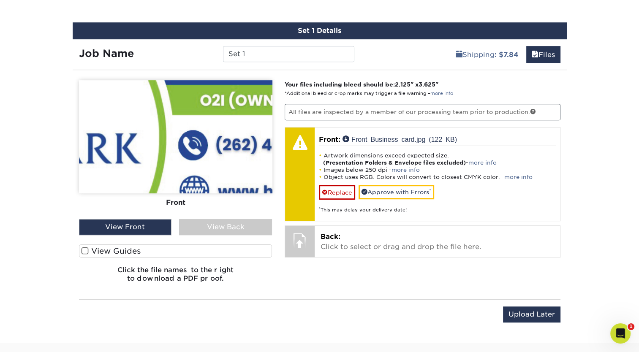
click at [181, 174] on img at bounding box center [175, 136] width 193 height 113
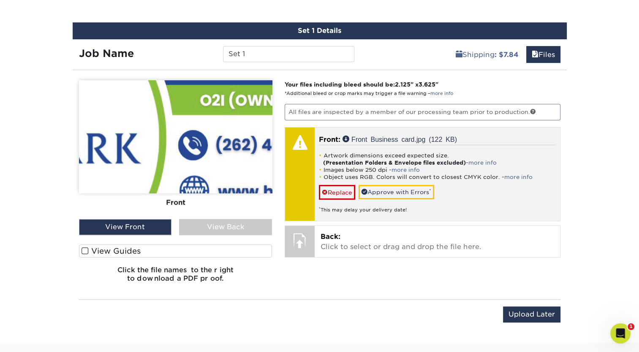
click at [353, 209] on div "* This may delay your delivery date!" at bounding box center [437, 207] width 237 height 14
click at [392, 162] on strong "(Presentation Folders & Envelope files excluded)" at bounding box center [394, 163] width 143 height 6
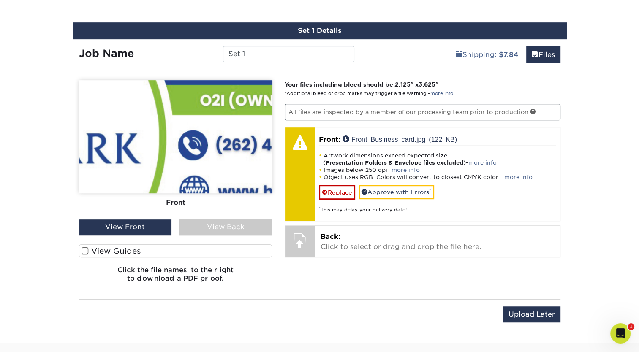
click at [315, 114] on p "All files are inspected by a member of our processing team prior to production." at bounding box center [423, 112] width 276 height 16
click at [528, 109] on p "All files are inspected by a member of our processing team prior to production." at bounding box center [423, 112] width 276 height 16
click at [532, 111] on link at bounding box center [533, 112] width 6 height 6
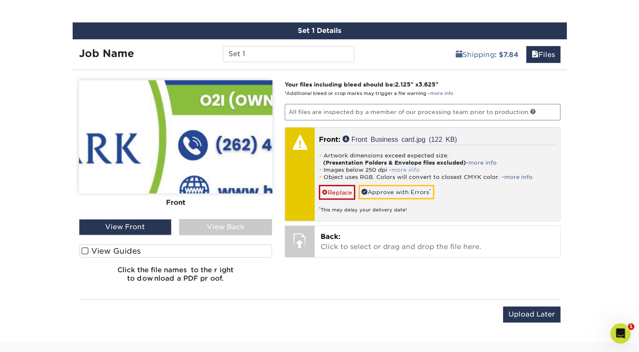
click at [411, 169] on link "more info" at bounding box center [406, 170] width 28 height 6
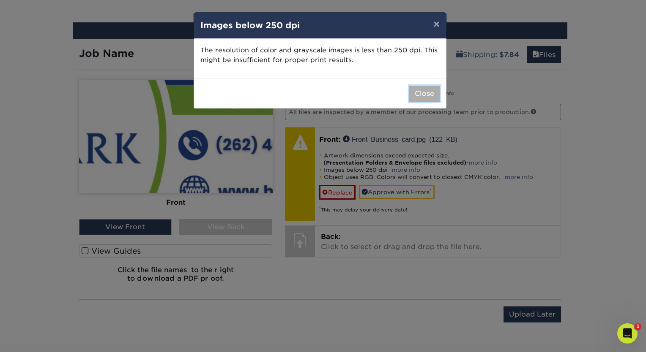
click at [428, 93] on button "Close" at bounding box center [424, 94] width 30 height 16
